Goal: Transaction & Acquisition: Book appointment/travel/reservation

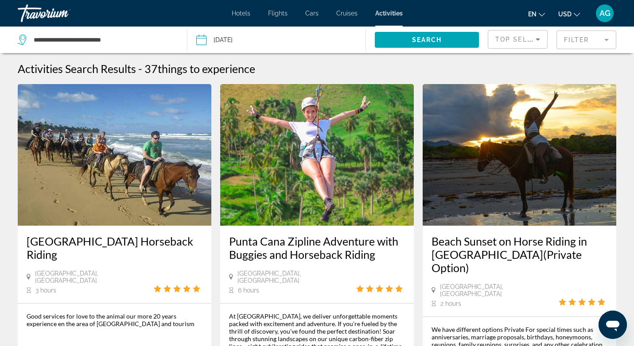
click at [229, 42] on input "Date: Sep 19, 2025" at bounding box center [238, 41] width 88 height 29
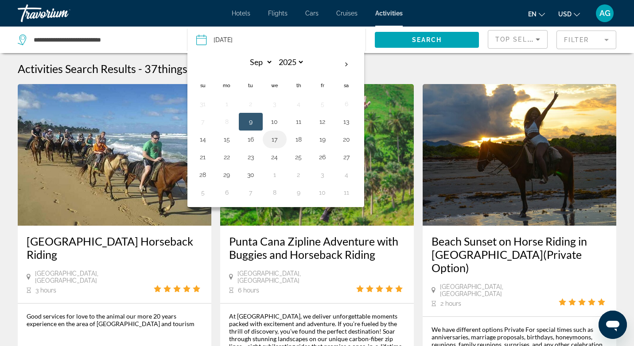
click at [274, 141] on button "17" at bounding box center [275, 139] width 14 height 12
type input "**********"
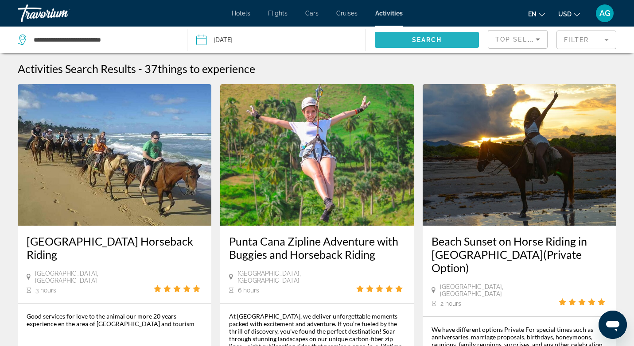
click at [422, 43] on span "Search" at bounding box center [427, 39] width 30 height 7
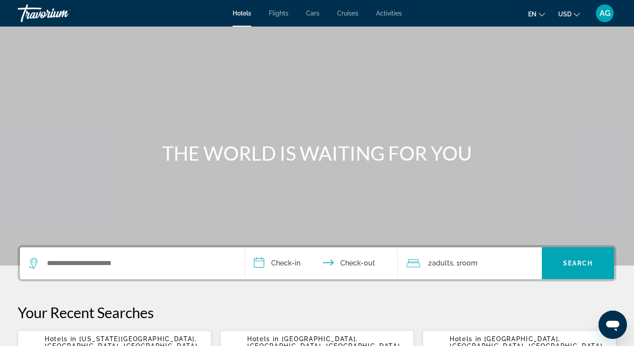
click at [391, 14] on span "Activities" at bounding box center [389, 13] width 26 height 7
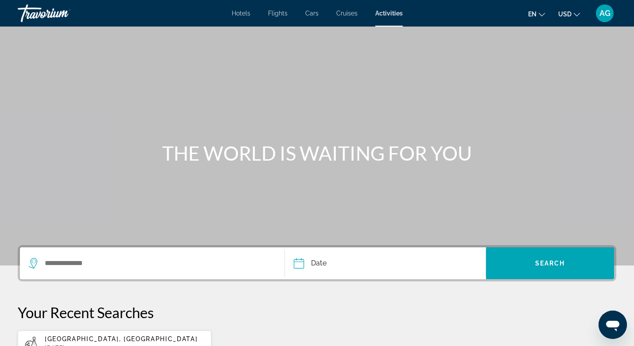
click at [161, 275] on div "Search widget" at bounding box center [152, 264] width 247 height 32
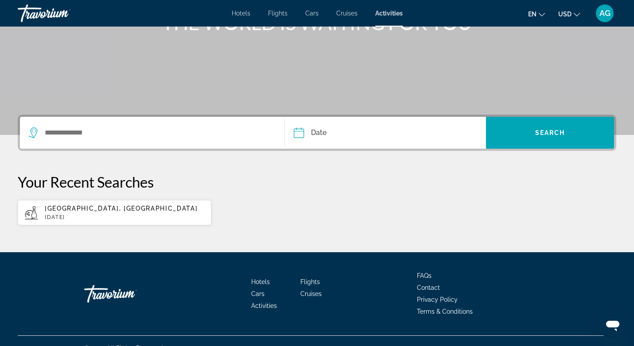
scroll to position [145, 0]
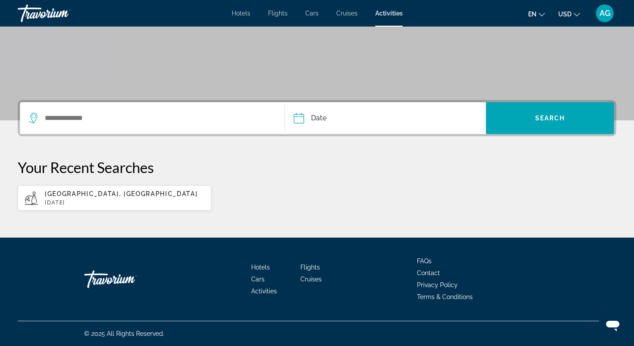
click at [123, 192] on span "Punta Cana, Dominican Republic" at bounding box center [121, 194] width 153 height 7
type input "**********"
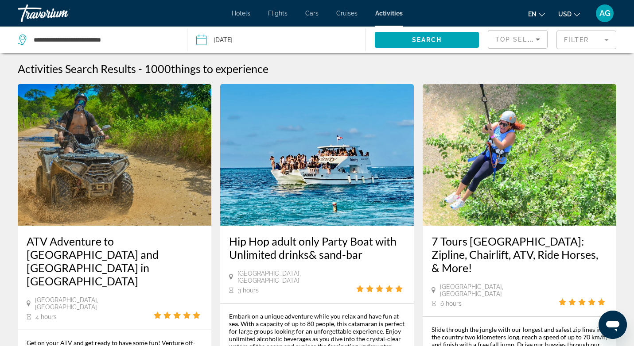
click at [293, 42] on button "Date [DATE] Sep *** *** *** *** *** *** *** *** *** *** *** *** 2025 **** **** …" at bounding box center [280, 40] width 169 height 27
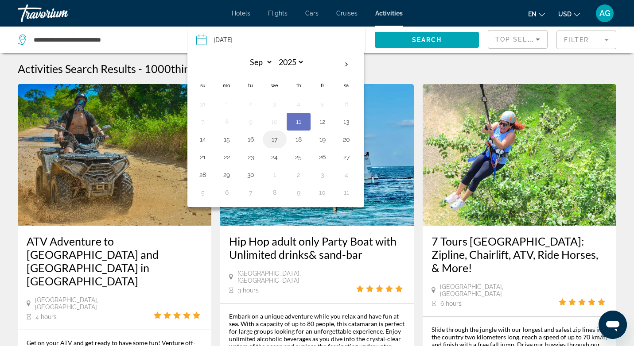
click at [275, 137] on button "17" at bounding box center [275, 139] width 14 height 12
type input "**********"
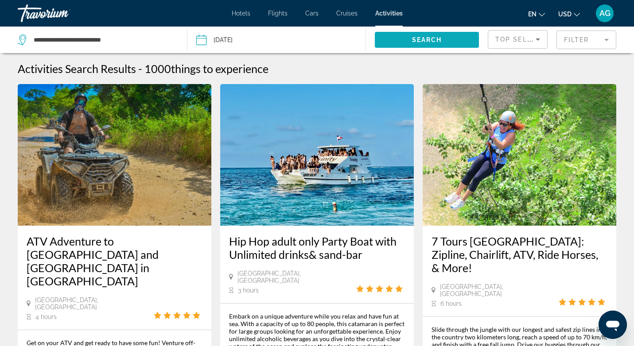
click at [442, 39] on span "Search widget" at bounding box center [427, 39] width 104 height 21
click at [593, 39] on mat-form-field "Filter" at bounding box center [587, 40] width 60 height 19
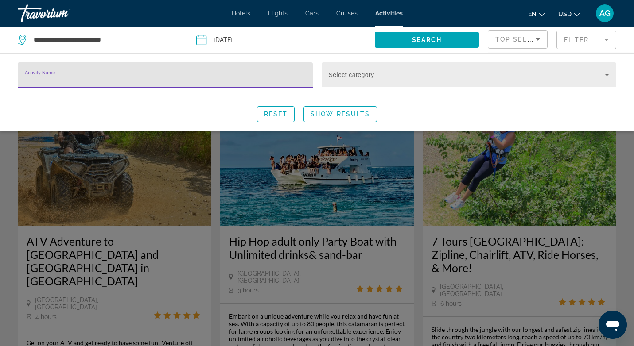
click at [420, 66] on div "Select category" at bounding box center [469, 74] width 281 height 25
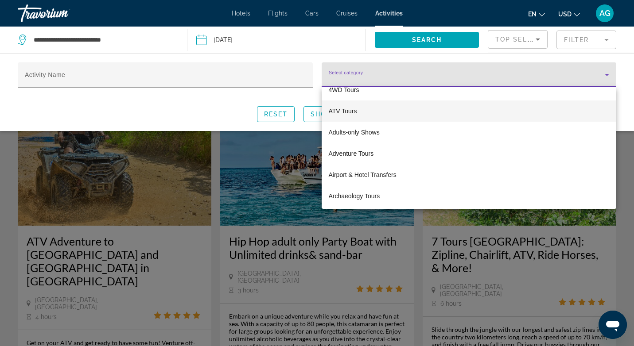
scroll to position [34, 0]
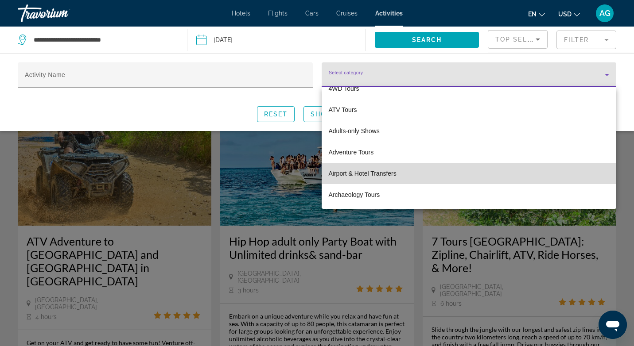
click at [381, 169] on span "Airport & Hotel Transfers" at bounding box center [363, 173] width 68 height 11
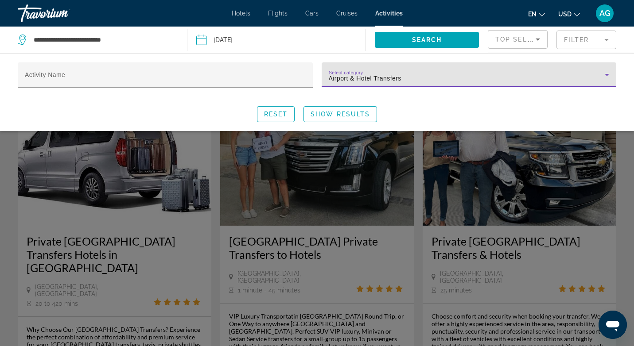
click at [490, 116] on div "Reset Show Results" at bounding box center [317, 114] width 599 height 16
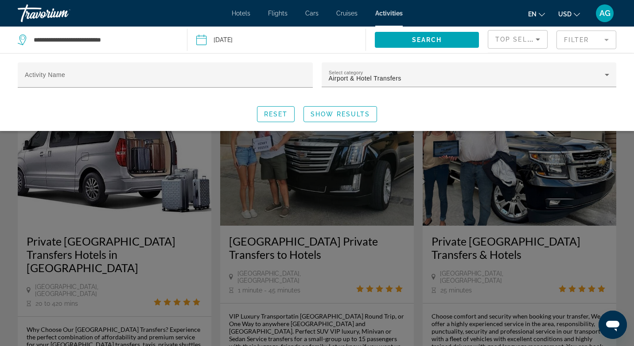
click at [356, 117] on button "Show Results" at bounding box center [341, 114] width 74 height 16
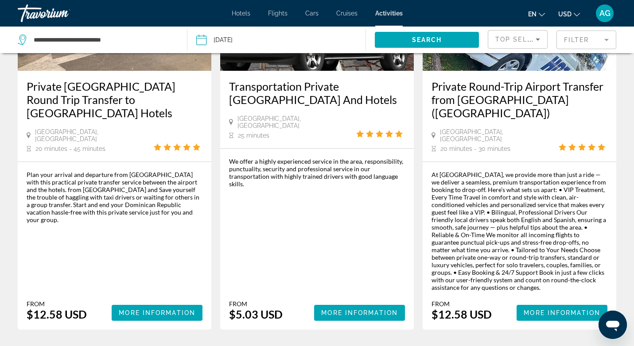
scroll to position [558, 0]
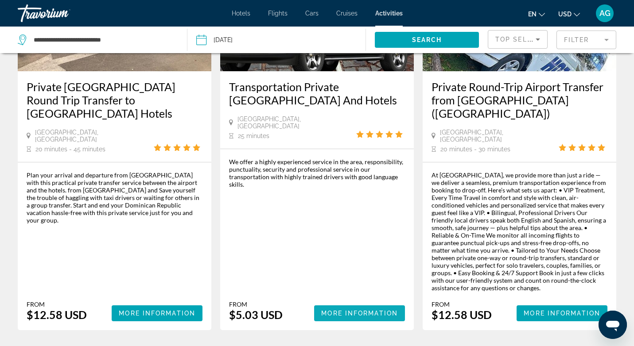
click at [350, 310] on span "More Information" at bounding box center [359, 313] width 77 height 7
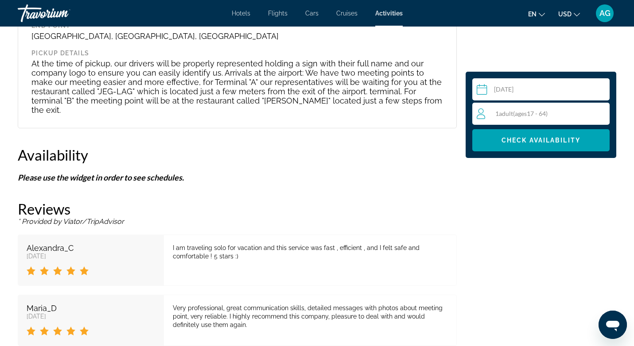
scroll to position [1077, 0]
click at [539, 142] on span "Check Availability" at bounding box center [541, 140] width 79 height 7
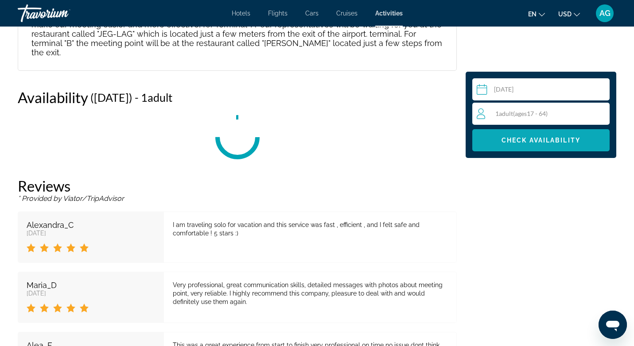
scroll to position [1162, 0]
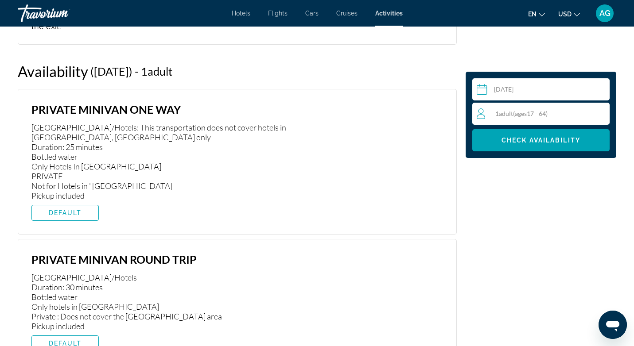
click at [565, 107] on div "1 Adult Adults ( ages 17 - 64)" at bounding box center [543, 114] width 133 height 22
click at [604, 111] on icon "Increment adults" at bounding box center [601, 113] width 8 height 11
click at [556, 143] on span "Check Availability" at bounding box center [541, 140] width 79 height 7
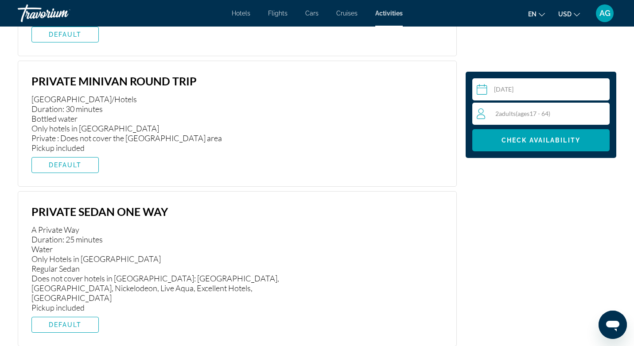
scroll to position [1341, 0]
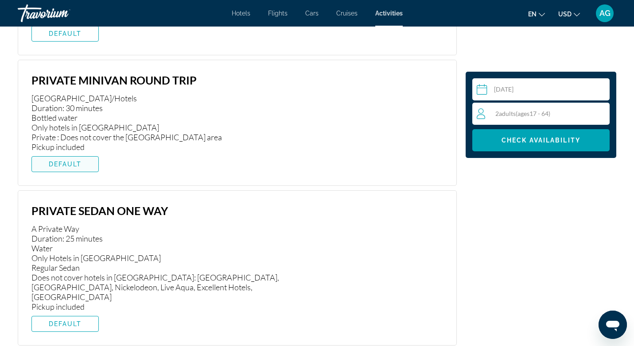
click at [82, 154] on span "Main content" at bounding box center [65, 164] width 66 height 21
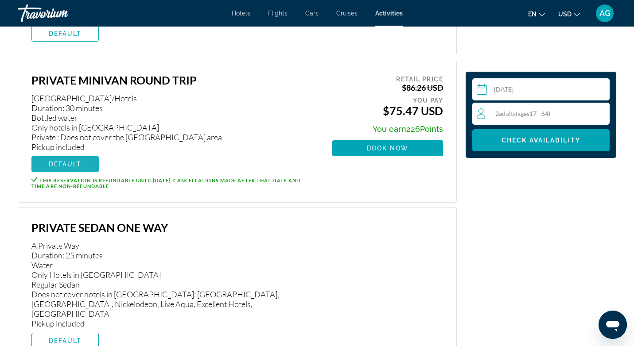
click at [82, 154] on span "Main content" at bounding box center [64, 164] width 67 height 21
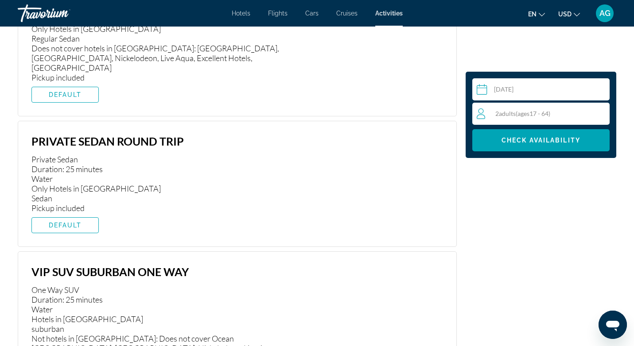
scroll to position [1617, 0]
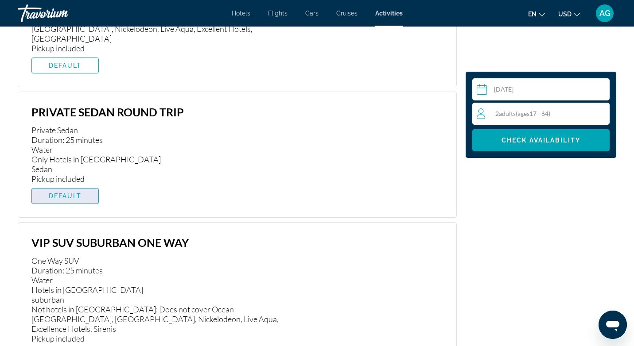
click at [82, 186] on span "Main content" at bounding box center [65, 196] width 66 height 21
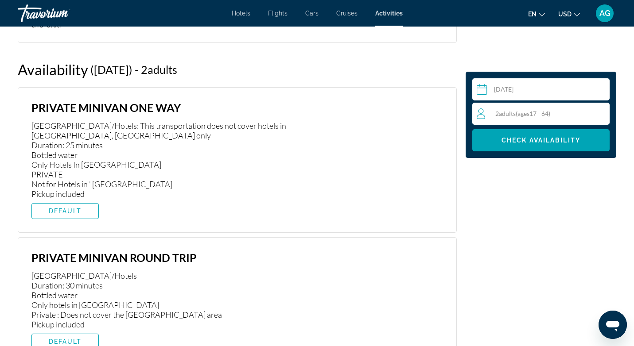
scroll to position [1166, 0]
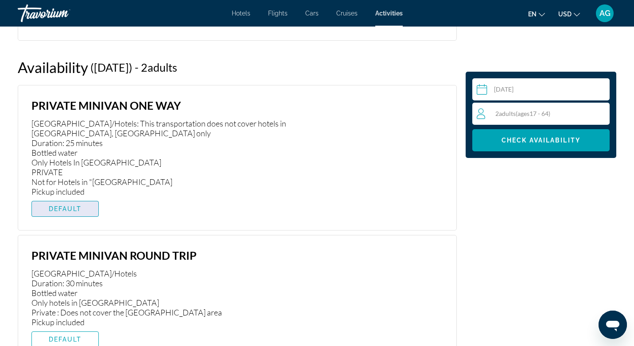
click at [80, 199] on span "Main content" at bounding box center [65, 209] width 66 height 21
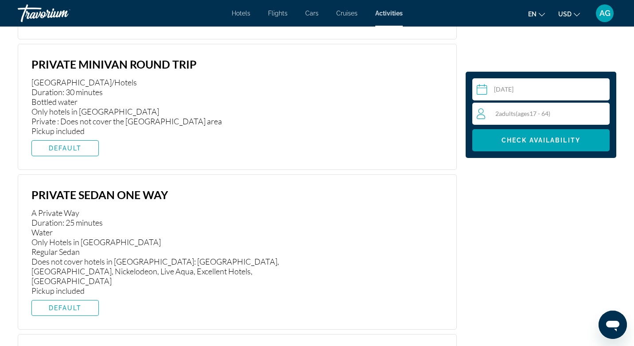
scroll to position [1367, 0]
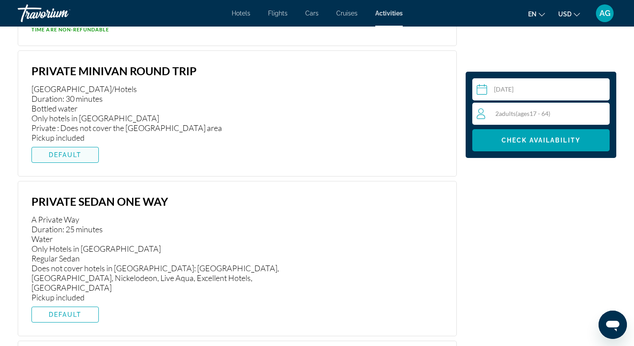
click at [91, 150] on span "Main content" at bounding box center [65, 154] width 66 height 21
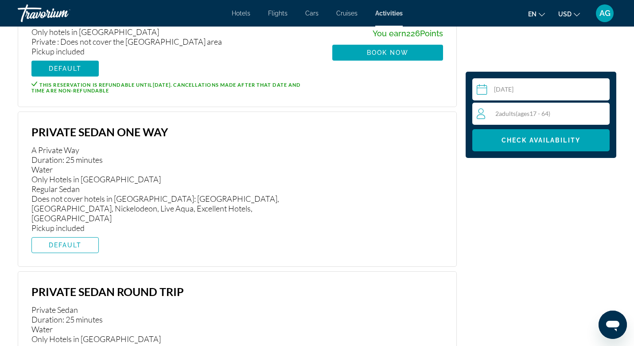
scroll to position [1458, 0]
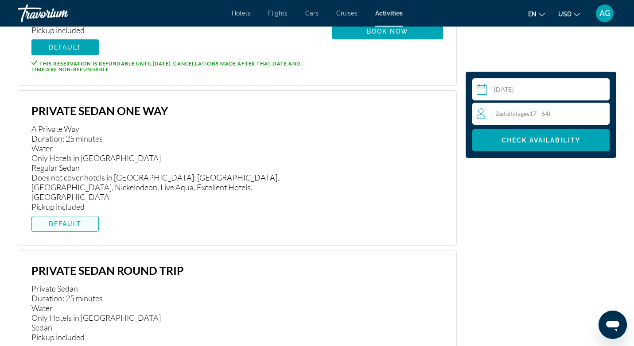
click at [83, 214] on span "Main content" at bounding box center [65, 224] width 66 height 21
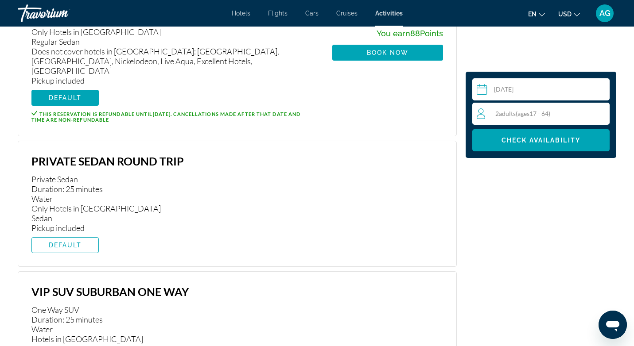
scroll to position [1568, 0]
click at [76, 241] on span "DEFAULT" at bounding box center [65, 244] width 33 height 7
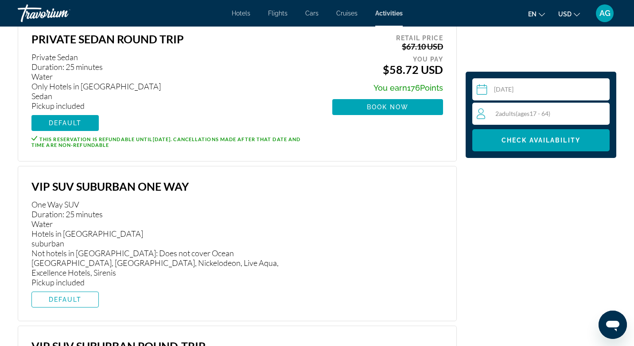
scroll to position [1674, 0]
click at [68, 289] on span "Main content" at bounding box center [65, 299] width 66 height 21
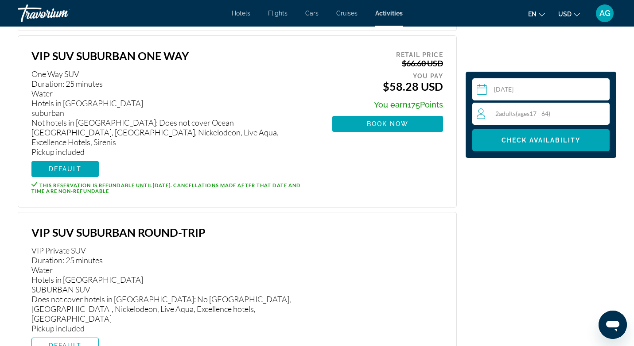
scroll to position [1787, 0]
click at [62, 342] on span "DEFAULT" at bounding box center [65, 345] width 33 height 7
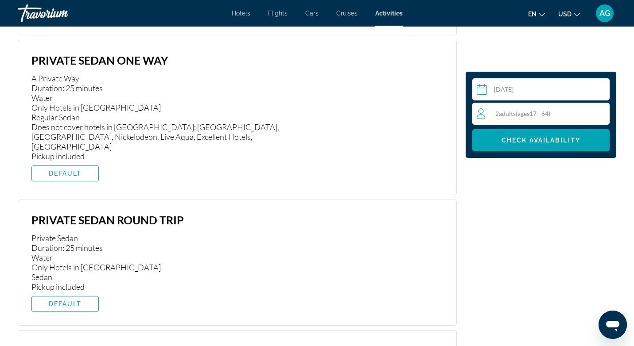
scroll to position [1487, 0]
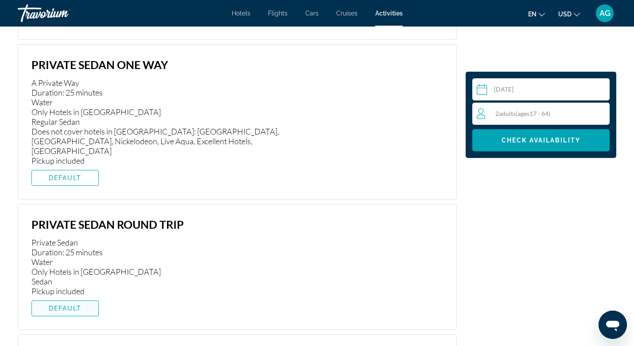
click at [67, 305] on span "DEFAULT" at bounding box center [65, 308] width 33 height 7
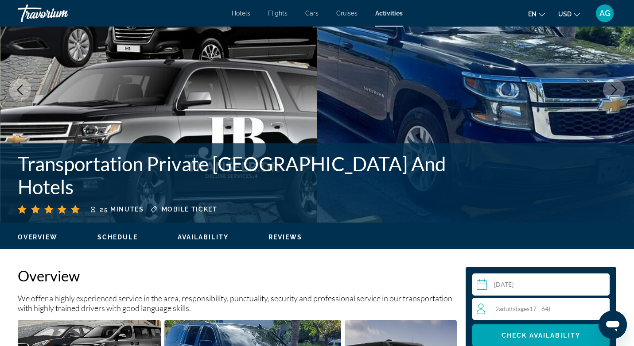
scroll to position [71, 0]
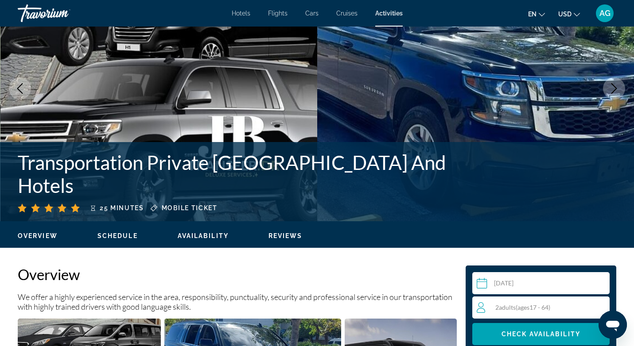
click at [121, 237] on span "Schedule" at bounding box center [117, 236] width 40 height 7
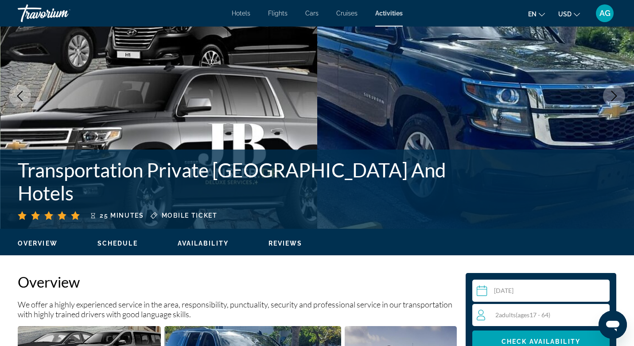
scroll to position [73, 0]
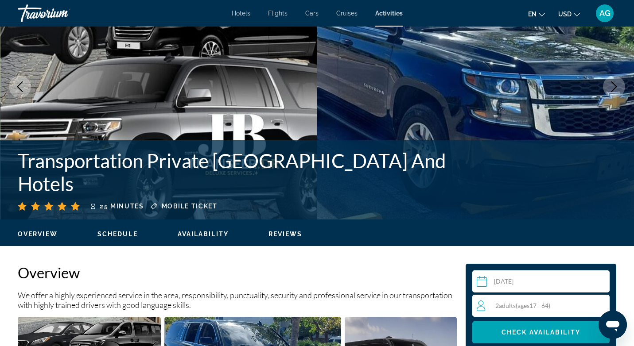
click at [208, 234] on span "Availability" at bounding box center [203, 234] width 51 height 7
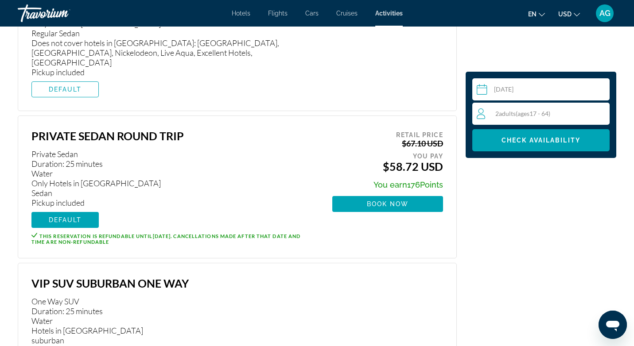
scroll to position [1577, 0]
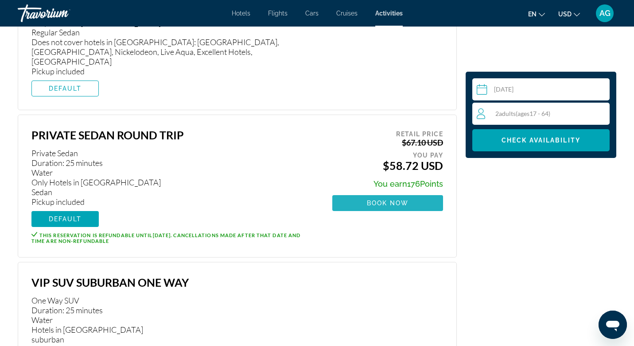
click at [369, 200] on span "Book now" at bounding box center [388, 203] width 42 height 7
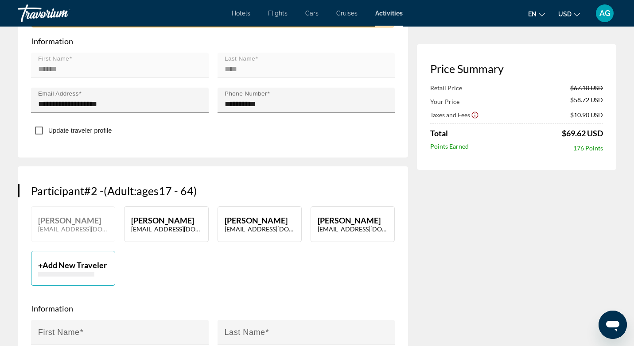
scroll to position [315, 0]
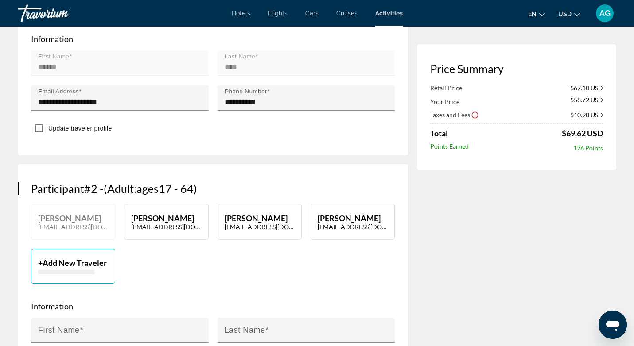
click at [162, 223] on p "Robert Gray" at bounding box center [166, 219] width 70 height 10
type input "******"
type input "****"
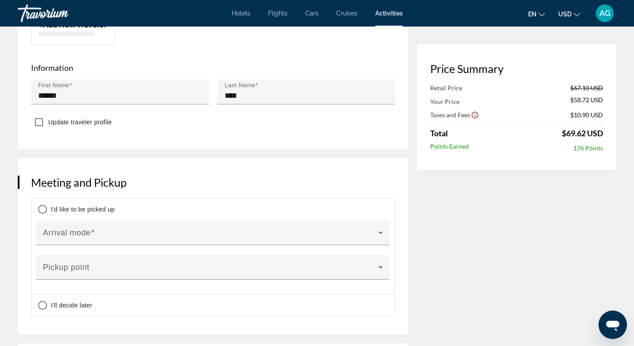
scroll to position [573, 0]
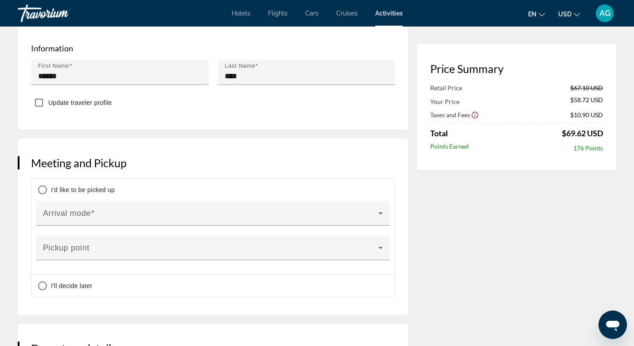
click at [162, 222] on span "Main content" at bounding box center [210, 217] width 335 height 11
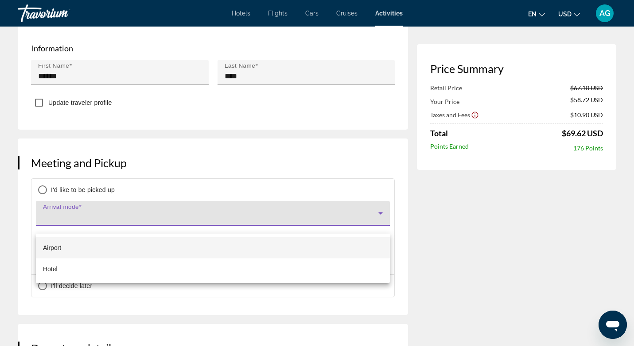
click at [157, 246] on mat-option "Airport" at bounding box center [213, 247] width 354 height 21
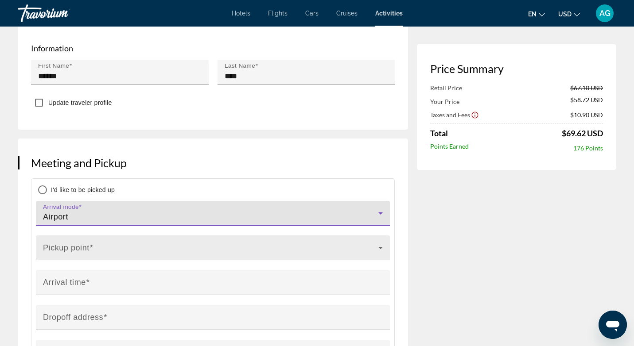
click at [158, 255] on span "Main content" at bounding box center [210, 251] width 335 height 11
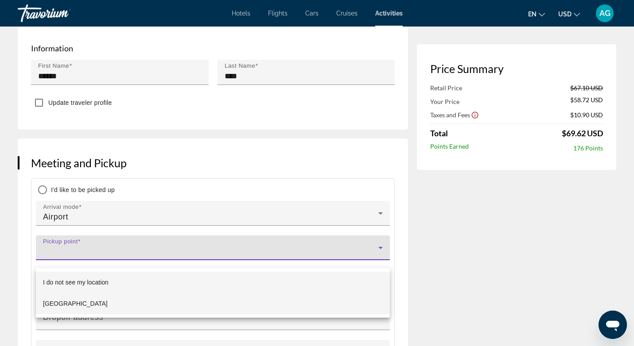
click at [143, 302] on mat-option "Punta Cana Airport" at bounding box center [213, 303] width 354 height 21
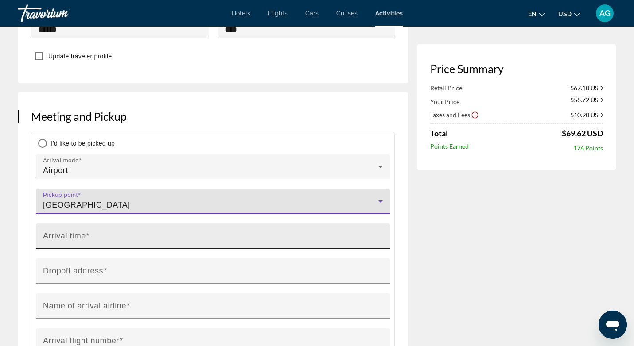
scroll to position [621, 0]
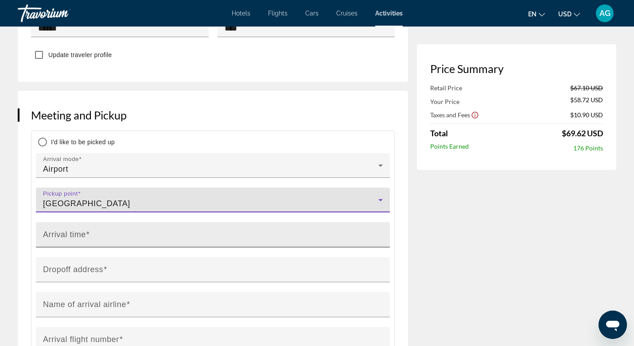
click at [155, 240] on div "Arrival time" at bounding box center [215, 234] width 345 height 25
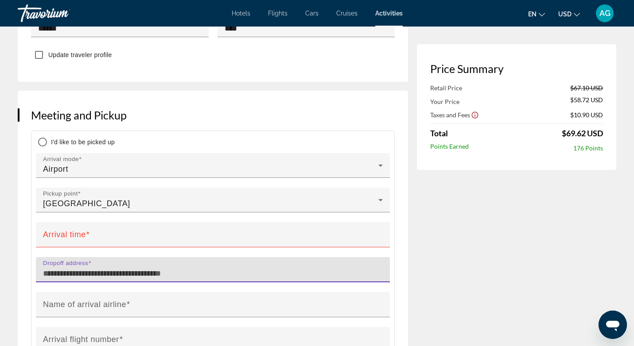
click at [155, 277] on input "Dropoff address" at bounding box center [215, 274] width 345 height 11
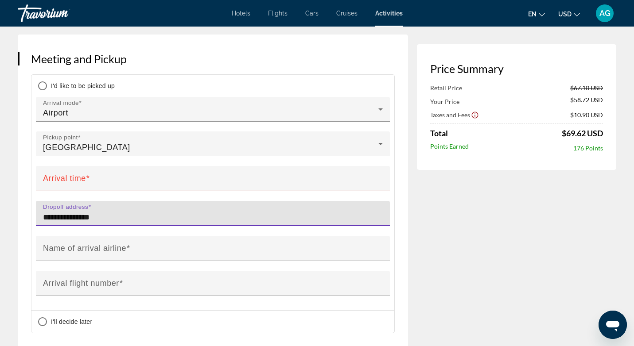
scroll to position [680, 0]
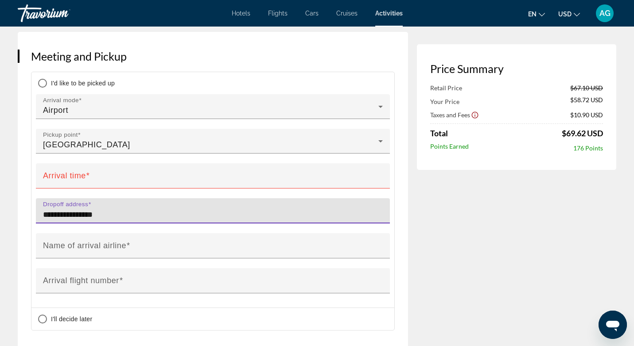
click at [192, 220] on input "**********" at bounding box center [215, 215] width 345 height 11
type input "*"
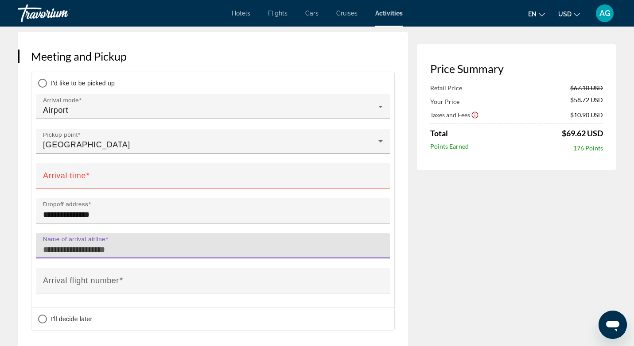
click at [160, 253] on input "Name of arrival airline" at bounding box center [215, 250] width 345 height 11
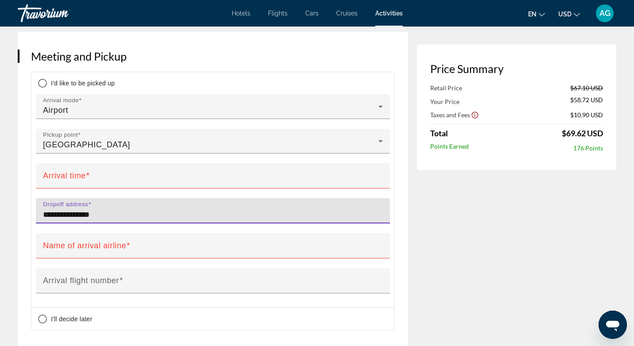
click at [140, 220] on input "**********" at bounding box center [215, 215] width 345 height 11
type input "*"
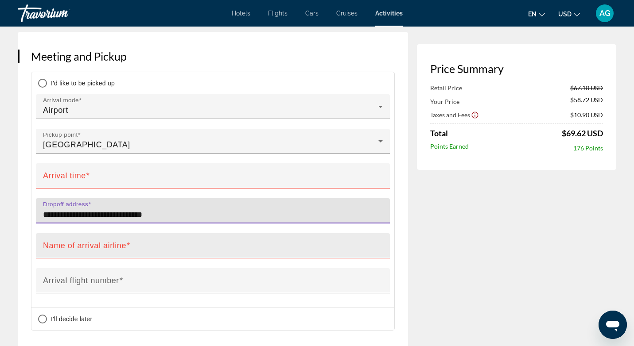
type input "**********"
click at [97, 250] on mat-label "Name of arrival airline" at bounding box center [84, 245] width 83 height 9
click at [97, 253] on input "Name of arrival airline" at bounding box center [215, 250] width 345 height 11
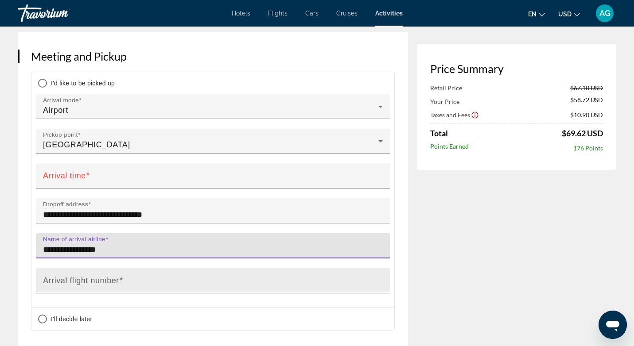
type input "**********"
click at [97, 285] on mat-label "Arrival flight number" at bounding box center [81, 280] width 76 height 9
click at [97, 289] on input "Arrival flight number" at bounding box center [215, 285] width 345 height 11
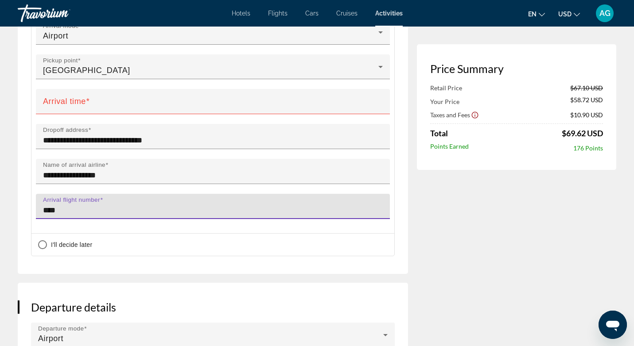
scroll to position [757, 0]
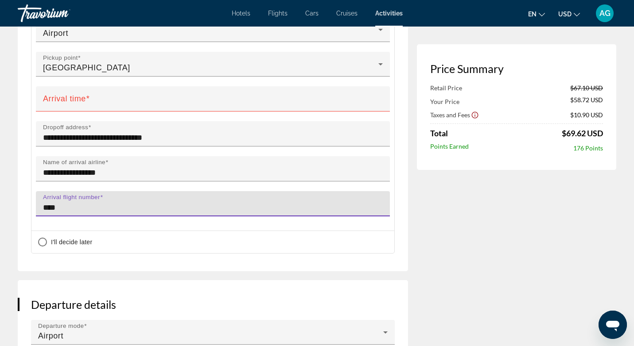
type input "****"
click at [75, 86] on div "Main content" at bounding box center [213, 82] width 354 height 10
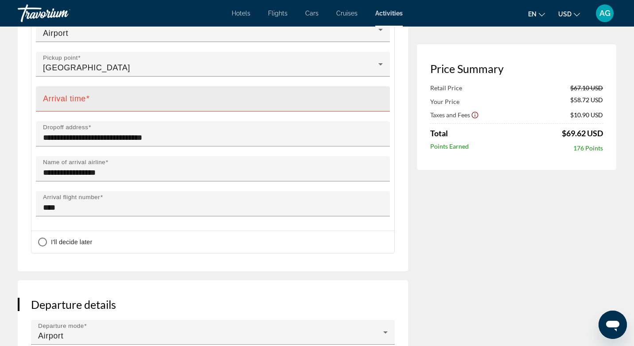
click at [76, 103] on mat-label "Arrival time" at bounding box center [64, 98] width 43 height 9
click at [76, 105] on input "Arrival time" at bounding box center [215, 102] width 345 height 11
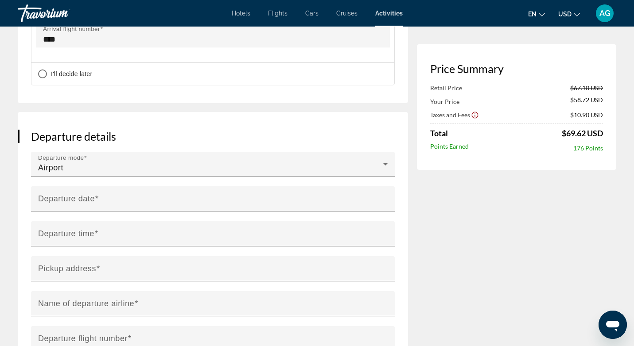
scroll to position [927, 0]
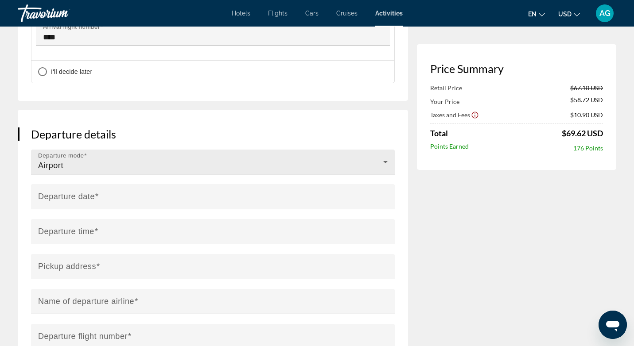
type input "****"
click at [67, 169] on div "Airport" at bounding box center [210, 165] width 345 height 11
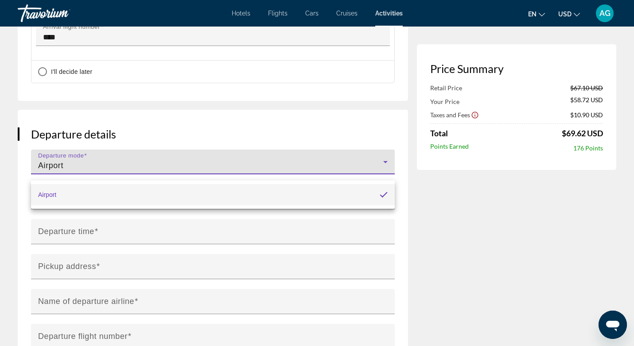
click at [68, 167] on div at bounding box center [317, 173] width 634 height 346
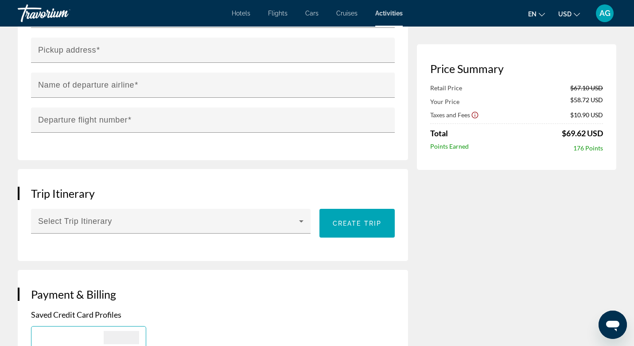
scroll to position [1146, 0]
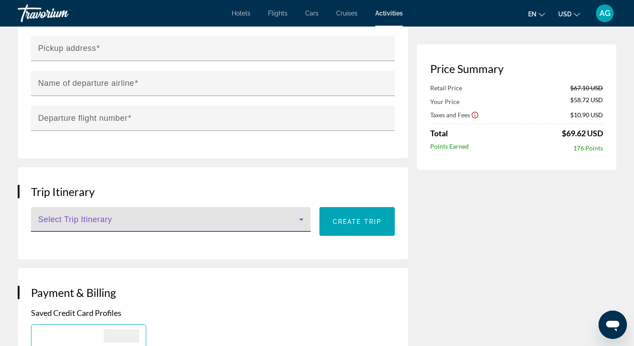
click at [72, 229] on span "Main content" at bounding box center [168, 223] width 261 height 11
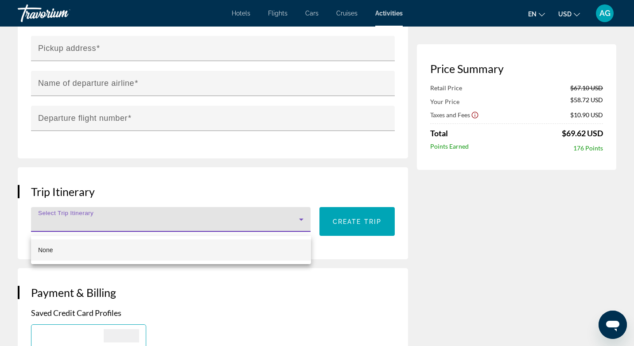
click at [72, 230] on div at bounding box center [317, 173] width 634 height 346
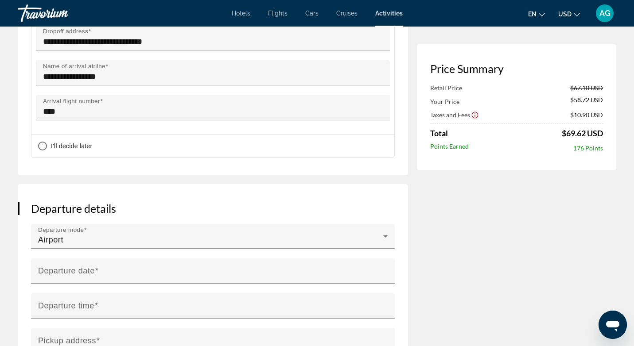
scroll to position [853, 0]
click at [78, 280] on input "**********" at bounding box center [214, 278] width 367 height 38
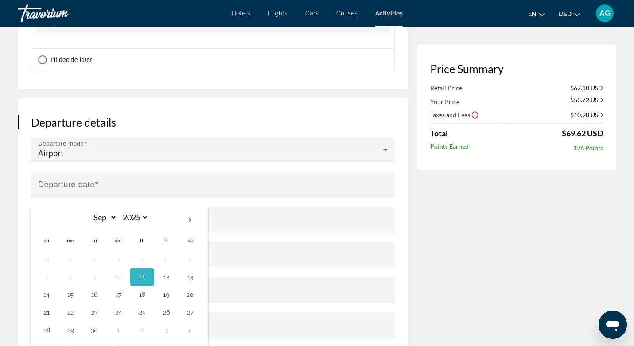
scroll to position [940, 0]
click at [46, 318] on button "21" at bounding box center [46, 312] width 14 height 12
type input "**********"
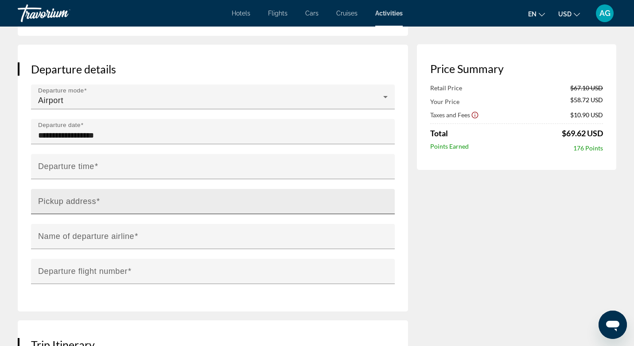
scroll to position [994, 0]
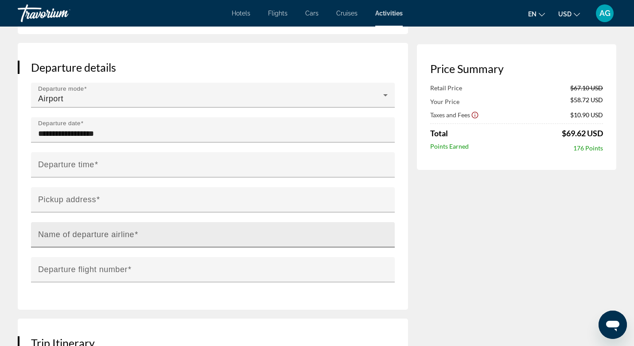
click at [84, 239] on mat-label "Name of departure airline" at bounding box center [86, 234] width 96 height 9
click at [84, 243] on input "Name of departure airline" at bounding box center [215, 239] width 355 height 11
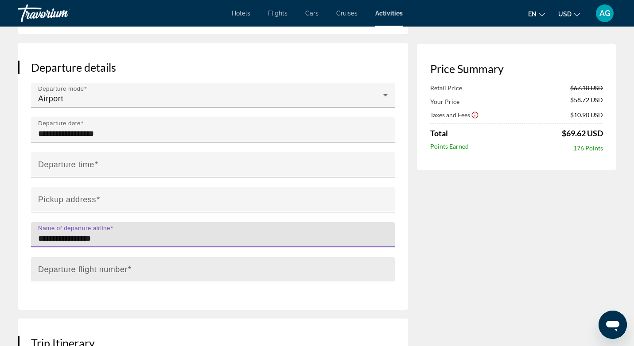
type input "**********"
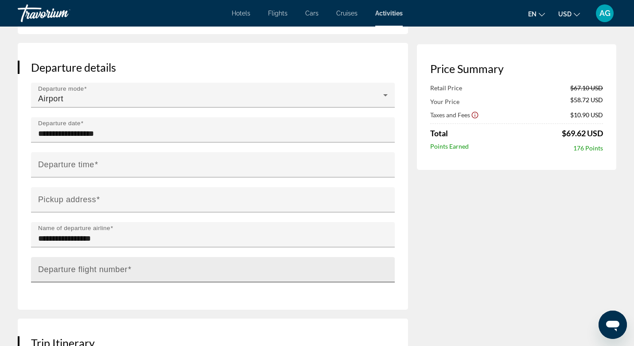
click at [68, 274] on mat-label "Departure flight number" at bounding box center [83, 269] width 90 height 9
click at [68, 274] on input "Departure flight number" at bounding box center [215, 274] width 355 height 11
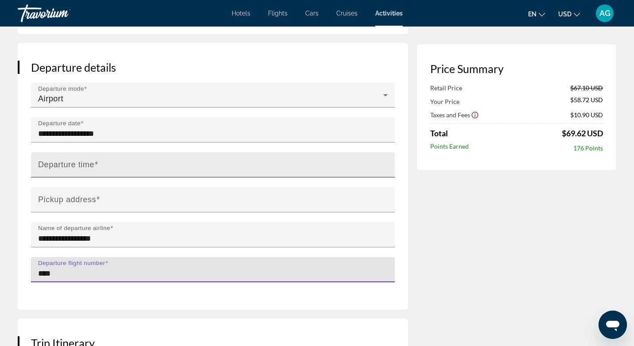
type input "****"
click at [72, 166] on mat-label "Departure time" at bounding box center [66, 164] width 56 height 9
click at [72, 166] on input "Departure time" at bounding box center [215, 169] width 355 height 11
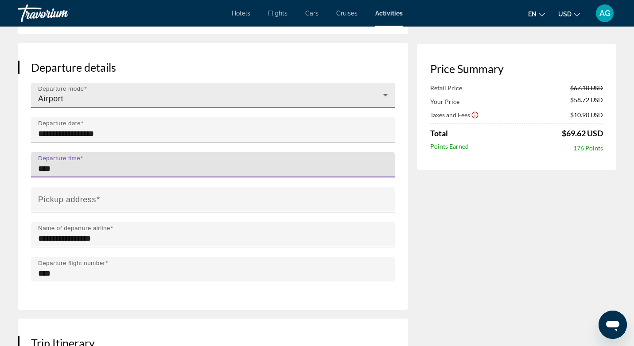
type input "****"
click at [82, 104] on div "Airport" at bounding box center [210, 98] width 345 height 11
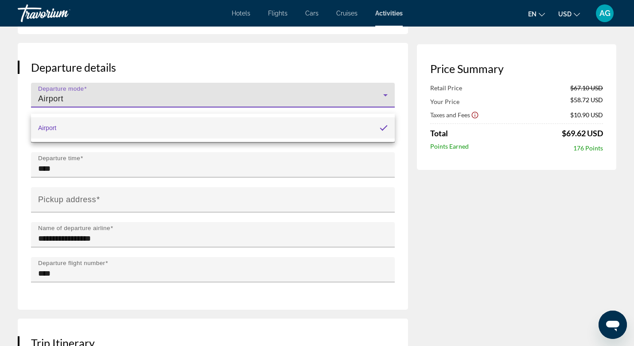
click at [82, 108] on div at bounding box center [317, 173] width 634 height 346
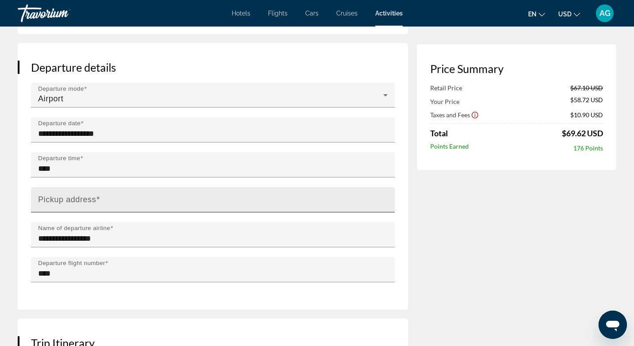
click at [73, 195] on div "Pickup address" at bounding box center [215, 199] width 355 height 25
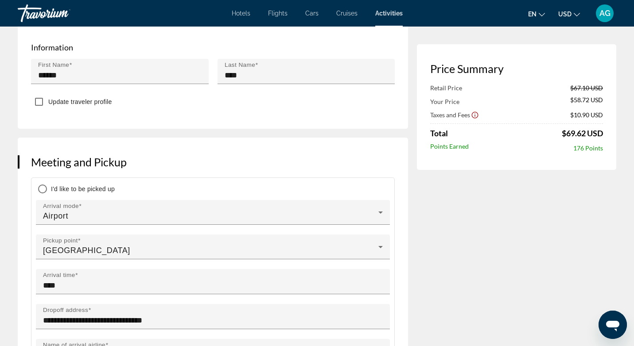
scroll to position [573, 0]
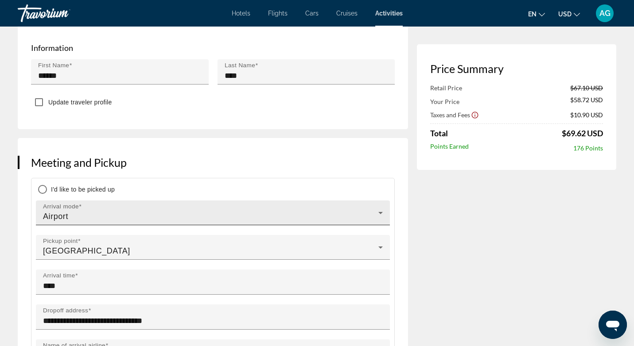
type input "**********"
click at [121, 222] on div "Airport" at bounding box center [210, 216] width 335 height 11
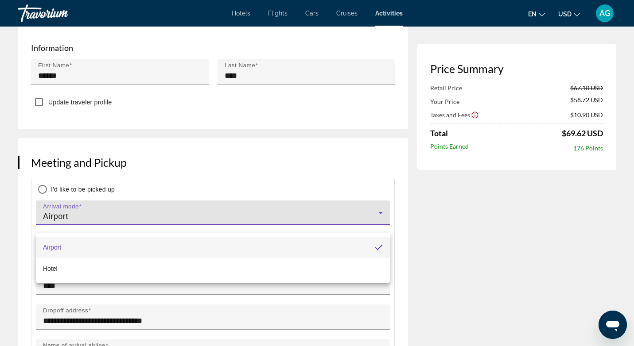
click at [121, 225] on div at bounding box center [317, 173] width 634 height 346
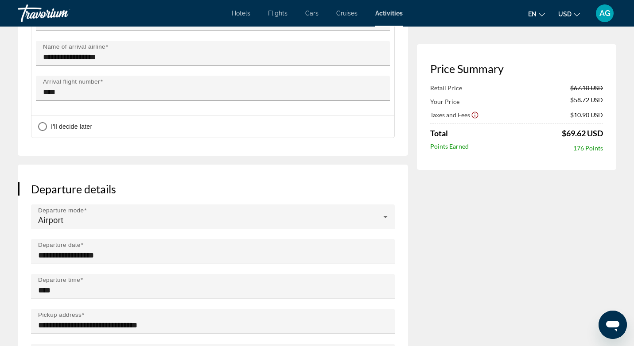
scroll to position [874, 0]
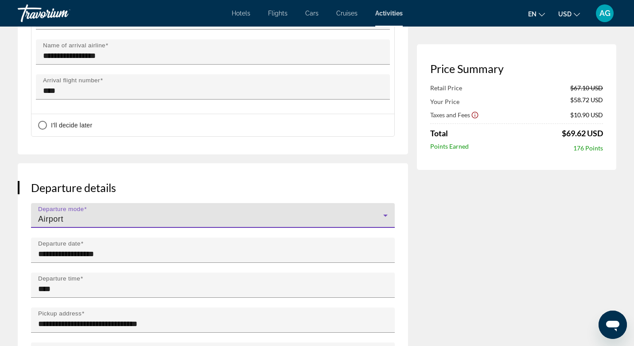
click at [121, 225] on div "Airport" at bounding box center [210, 219] width 345 height 11
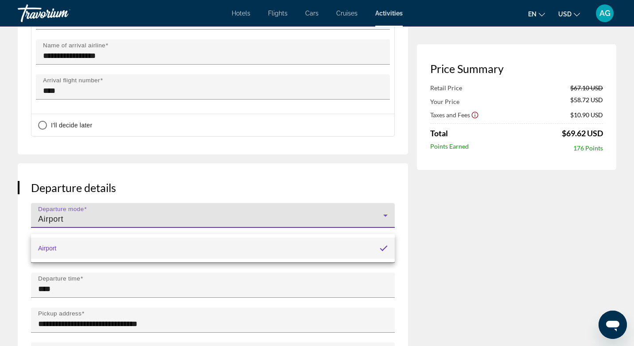
click at [121, 225] on div at bounding box center [317, 173] width 634 height 346
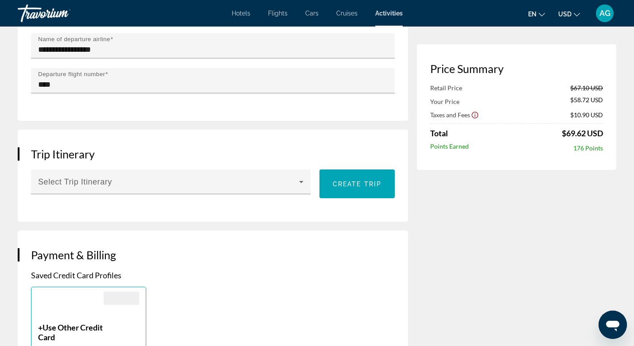
scroll to position [1196, 0]
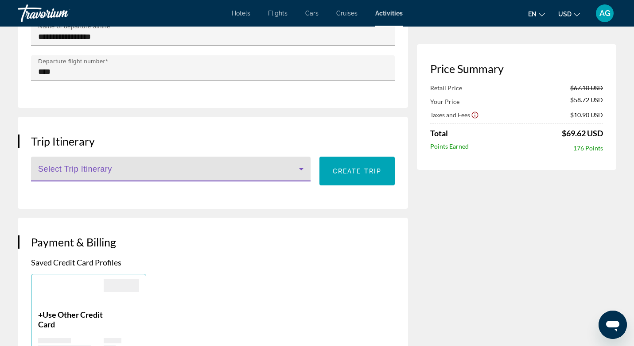
click at [292, 177] on span "Main content" at bounding box center [168, 172] width 261 height 11
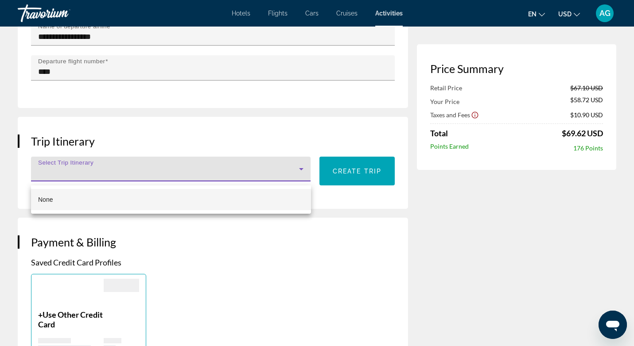
click at [292, 177] on div at bounding box center [317, 173] width 634 height 346
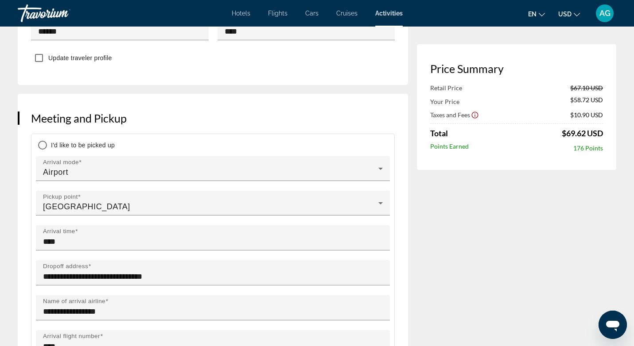
scroll to position [617, 0]
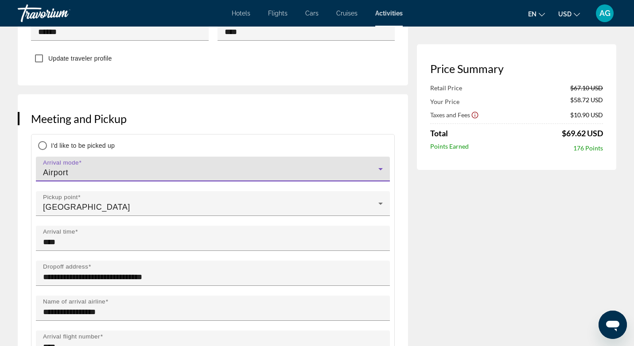
click at [292, 177] on div "Airport" at bounding box center [210, 172] width 335 height 11
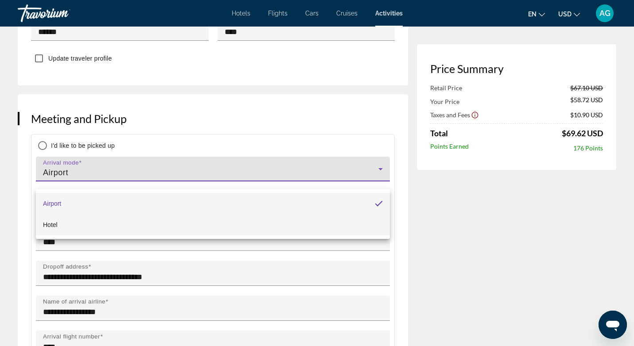
click at [281, 226] on mat-option "Hotel" at bounding box center [213, 224] width 354 height 21
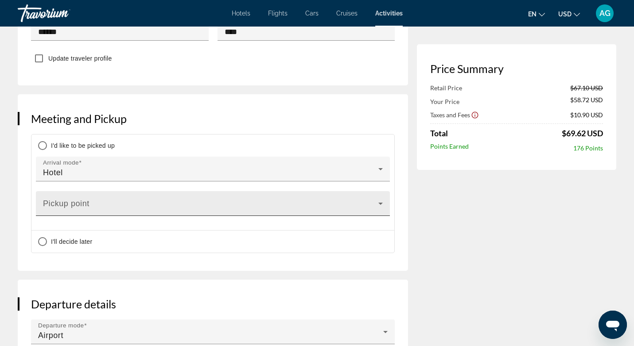
click at [286, 205] on div "Pickup point" at bounding box center [213, 203] width 340 height 25
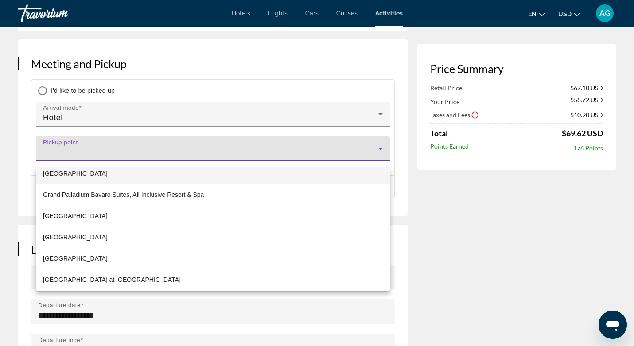
scroll to position [1244, 0]
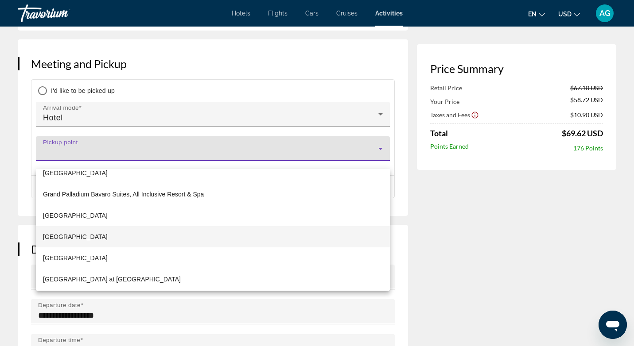
click at [232, 244] on mat-option "Grand Palladium Punta Cana Resort & Spa" at bounding box center [213, 236] width 354 height 21
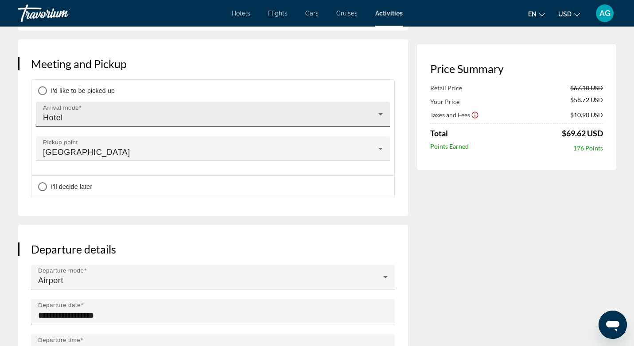
click at [260, 120] on div "Arrival mode Hotel" at bounding box center [213, 114] width 340 height 25
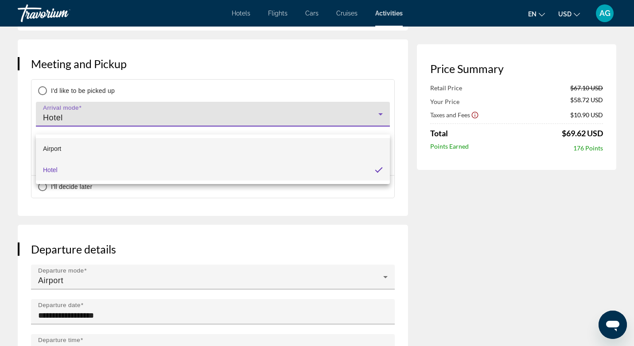
click at [249, 141] on mat-option "Airport" at bounding box center [213, 148] width 354 height 21
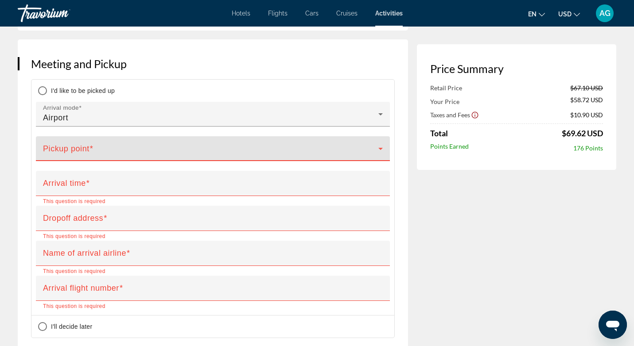
click at [236, 158] on span "Main content" at bounding box center [210, 152] width 335 height 11
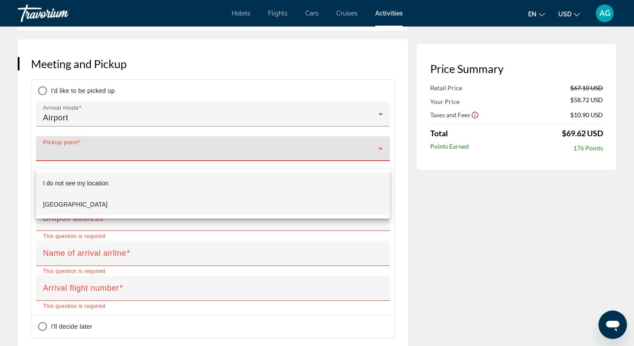
click at [224, 198] on mat-option "Punta Cana Airport" at bounding box center [213, 204] width 354 height 21
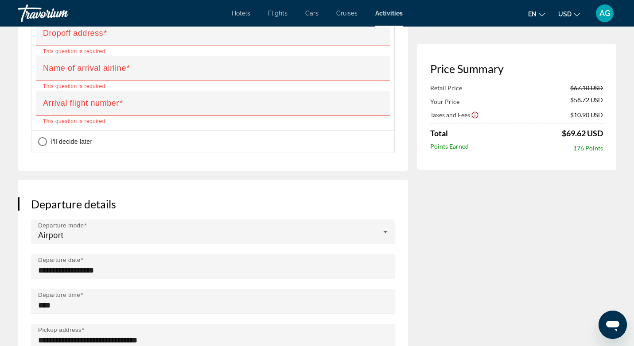
scroll to position [860, 0]
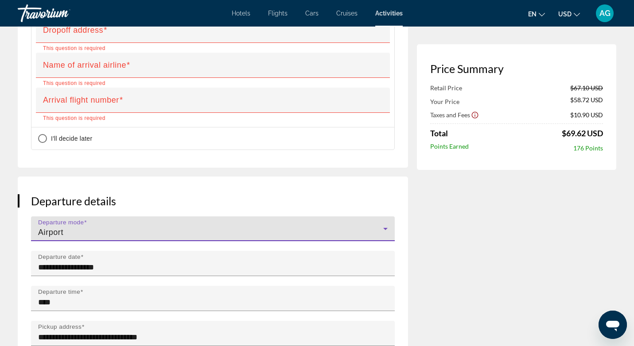
click at [382, 238] on div "Airport" at bounding box center [210, 232] width 345 height 11
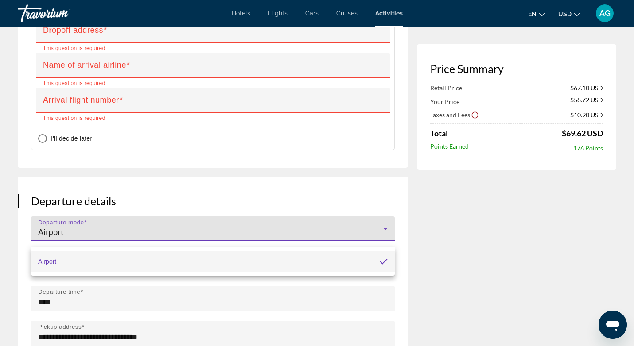
click at [382, 260] on mat-pseudo-checkbox at bounding box center [384, 262] width 8 height 8
